Goal: Task Accomplishment & Management: Complete application form

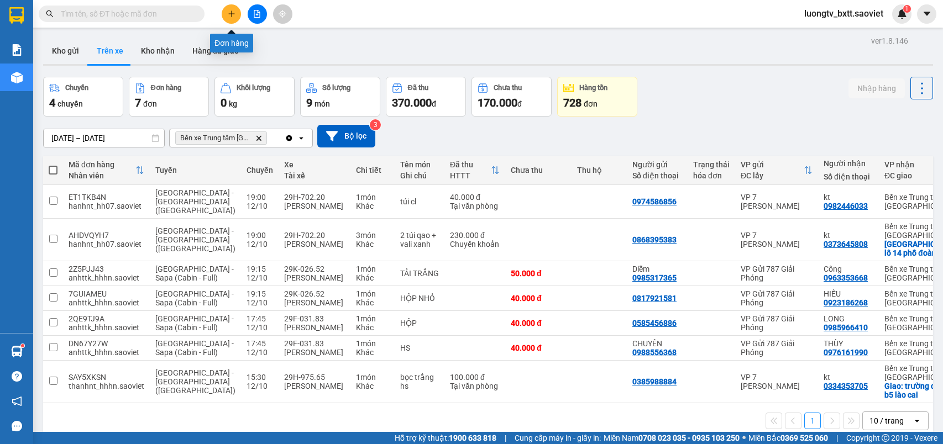
click at [234, 8] on button at bounding box center [231, 13] width 19 height 19
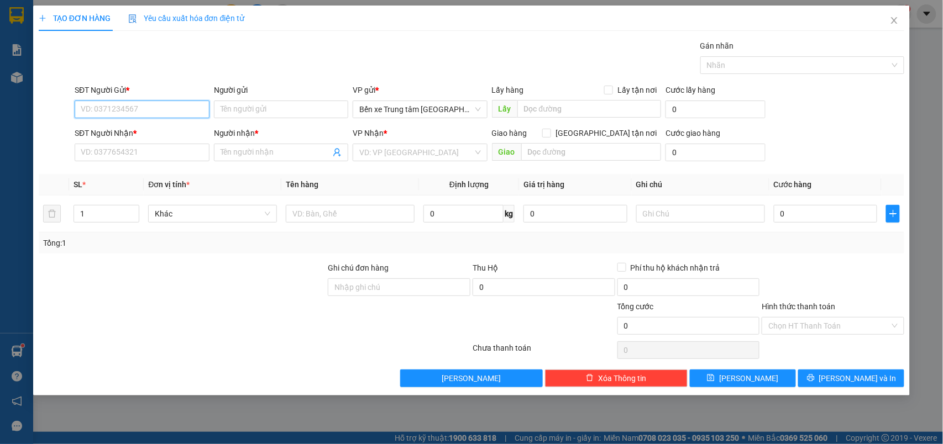
click at [187, 113] on input "SĐT Người Gửi *" at bounding box center [142, 110] width 135 height 18
type input "0816616568"
click at [132, 124] on div "0816616568 - kt" at bounding box center [142, 132] width 135 height 18
type input "kt"
type input "0825413555"
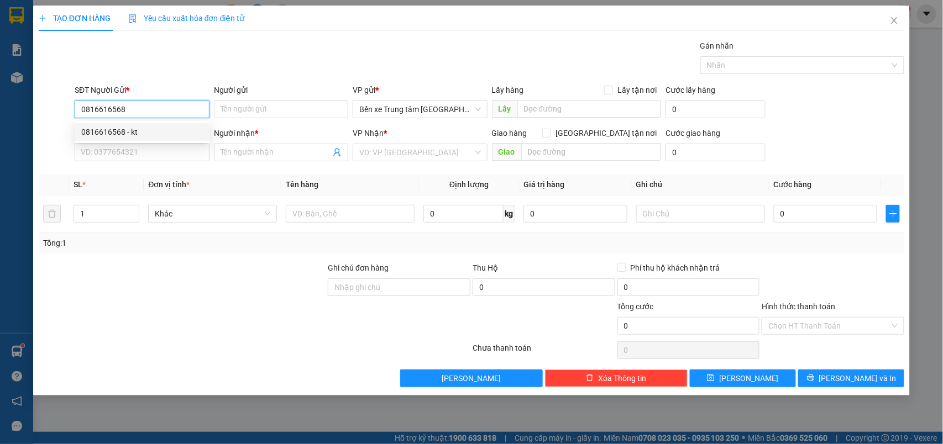
type input "kt"
type input "0816616568"
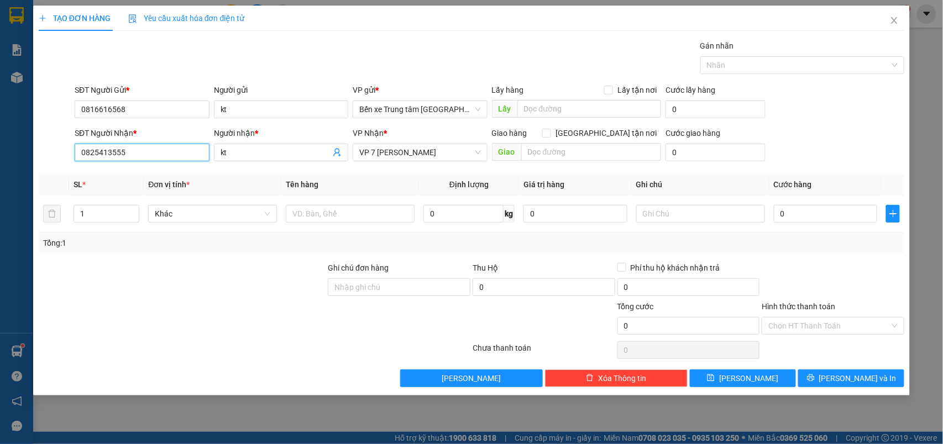
drag, startPoint x: 132, startPoint y: 151, endPoint x: 64, endPoint y: 151, distance: 67.4
click at [64, 151] on div "SĐT Người Nhận * 0825413555 0825413555 Người nhận * kt VP Nhận * VP 7 [PERSON_N…" at bounding box center [472, 146] width 869 height 39
click at [135, 177] on div "0825413555 - kt" at bounding box center [142, 176] width 122 height 12
click at [135, 315] on div at bounding box center [183, 320] width 290 height 39
click at [374, 221] on input "text" at bounding box center [350, 214] width 129 height 18
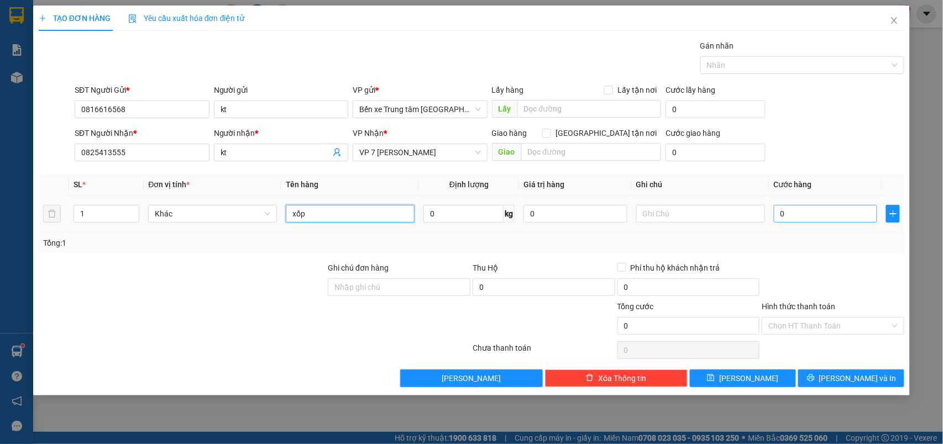
type input "xốp"
click at [808, 217] on input "0" at bounding box center [826, 214] width 104 height 18
type input "4"
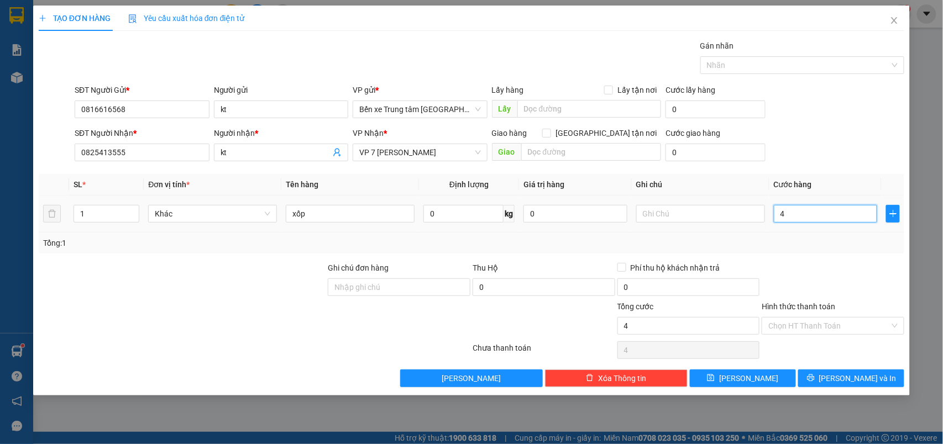
type input "40"
type input "40.000"
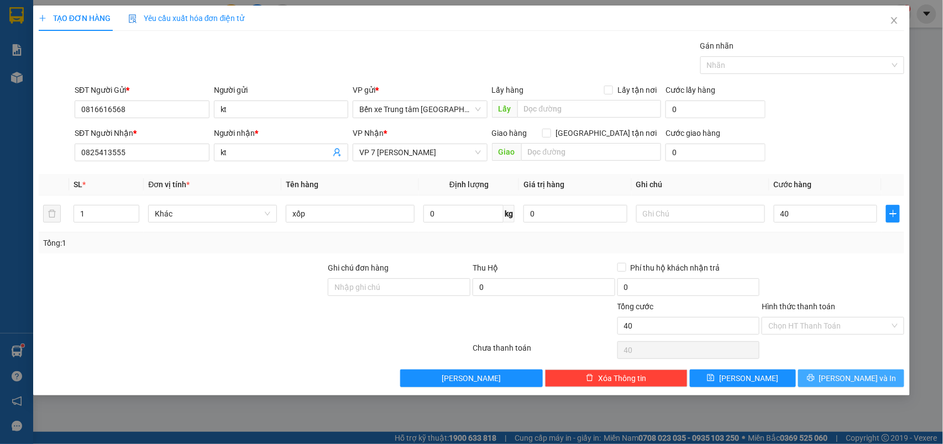
type input "40.000"
click at [850, 375] on span "[PERSON_NAME] và In" at bounding box center [857, 379] width 77 height 12
